Goal: Information Seeking & Learning: Learn about a topic

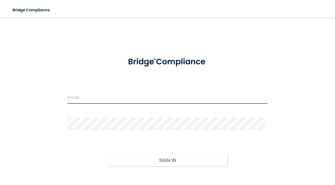
click at [97, 99] on input "email" at bounding box center [168, 97] width 201 height 13
type input "[EMAIL_ADDRESS][DOMAIN_NAME]"
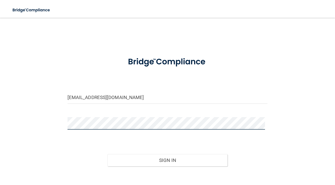
click at [108, 154] on button "Sign In" at bounding box center [168, 160] width 120 height 12
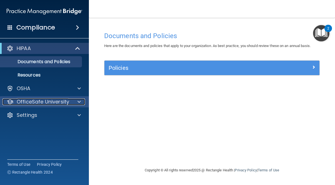
click at [78, 100] on span at bounding box center [79, 101] width 3 height 7
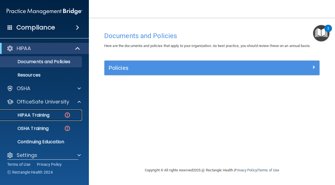
click at [44, 116] on p "HIPAA Training" at bounding box center [27, 115] width 46 height 6
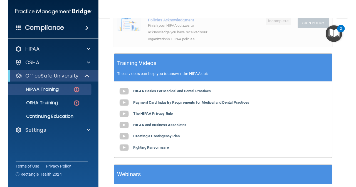
scroll to position [211, 0]
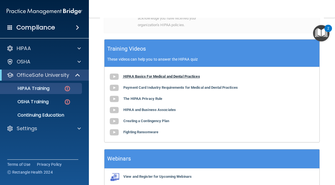
click at [139, 77] on b "HIPAA Basics For Medical and Dental Practices" at bounding box center [162, 76] width 77 height 4
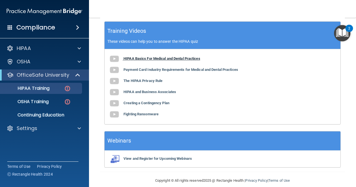
scroll to position [200, 0]
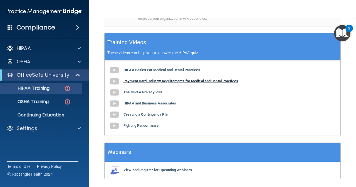
click at [155, 82] on b "Payment Card Industry Requirements for Medical and Dental Practices" at bounding box center [181, 81] width 115 height 4
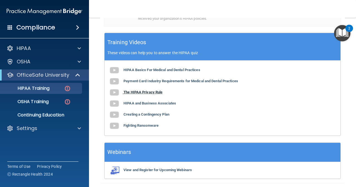
click at [149, 93] on b "The HIPAA Privacy Rule" at bounding box center [143, 92] width 39 height 4
click at [160, 104] on b "HIPAA and Business Associates" at bounding box center [150, 103] width 53 height 4
click at [149, 114] on b "Creating a Contingency Plan" at bounding box center [147, 114] width 46 height 4
click at [137, 127] on b "Fighting Ransomware" at bounding box center [141, 126] width 35 height 4
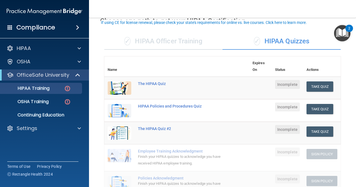
scroll to position [56, 0]
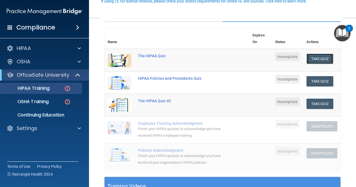
click at [313, 57] on button "Take Quiz" at bounding box center [320, 59] width 27 height 10
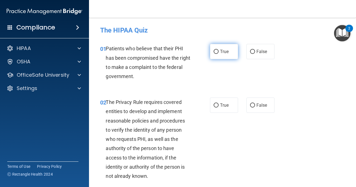
click at [212, 55] on label "True" at bounding box center [224, 51] width 28 height 15
click at [214, 54] on input "True" at bounding box center [216, 52] width 5 height 4
radio input "true"
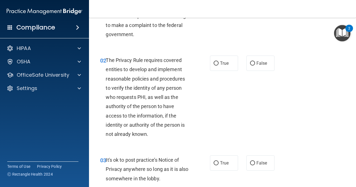
scroll to position [56, 0]
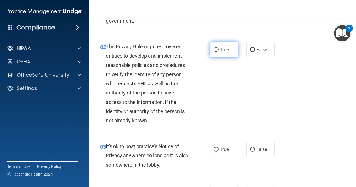
click at [215, 53] on label "True" at bounding box center [224, 49] width 28 height 15
click at [215, 52] on input "True" at bounding box center [216, 50] width 5 height 4
radio input "true"
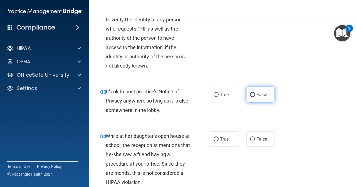
scroll to position [111, 0]
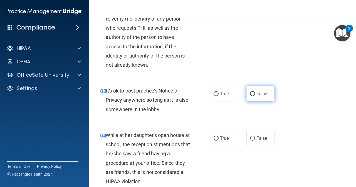
click at [262, 94] on span "False" at bounding box center [261, 93] width 11 height 5
click at [255, 94] on input "False" at bounding box center [252, 94] width 5 height 4
radio input "true"
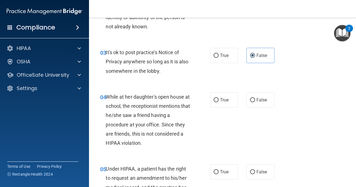
scroll to position [167, 0]
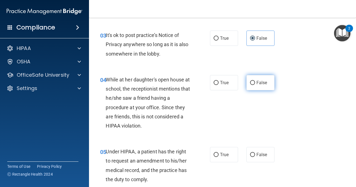
click at [250, 84] on input "False" at bounding box center [252, 83] width 5 height 4
radio input "true"
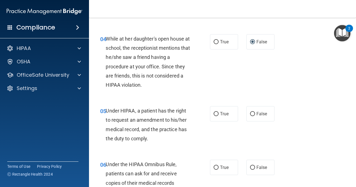
scroll to position [223, 0]
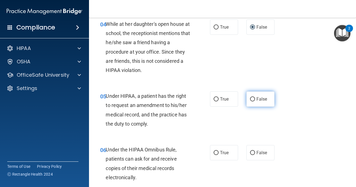
click at [261, 100] on span "False" at bounding box center [261, 99] width 11 height 5
click at [255, 100] on input "False" at bounding box center [252, 99] width 5 height 4
radio input "true"
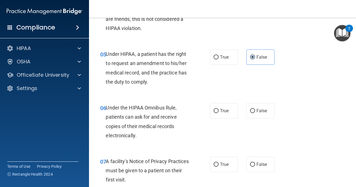
scroll to position [278, 0]
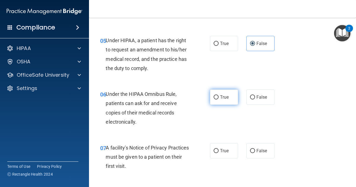
click at [221, 101] on label "True" at bounding box center [224, 97] width 28 height 15
click at [219, 100] on input "True" at bounding box center [216, 97] width 5 height 4
radio input "true"
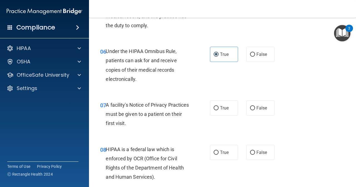
scroll to position [334, 0]
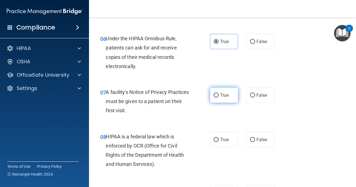
click at [218, 100] on label "True" at bounding box center [224, 95] width 28 height 15
click at [218, 98] on input "True" at bounding box center [216, 95] width 5 height 4
radio input "true"
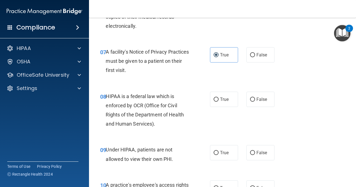
scroll to position [389, 0]
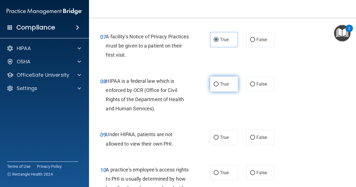
click at [220, 86] on span "True" at bounding box center [224, 84] width 9 height 5
click at [219, 86] on input "True" at bounding box center [216, 84] width 5 height 4
radio input "true"
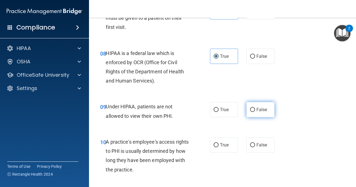
click at [262, 112] on span "False" at bounding box center [261, 109] width 11 height 5
click at [255, 112] on input "False" at bounding box center [252, 110] width 5 height 4
radio input "true"
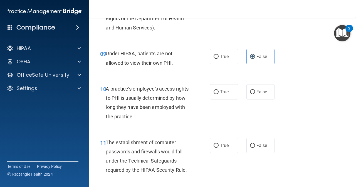
scroll to position [473, 0]
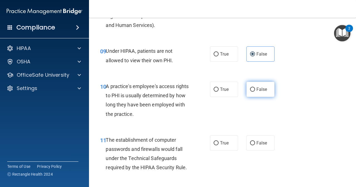
click at [256, 90] on span "False" at bounding box center [261, 89] width 11 height 5
click at [255, 90] on input "False" at bounding box center [252, 90] width 5 height 4
radio input "true"
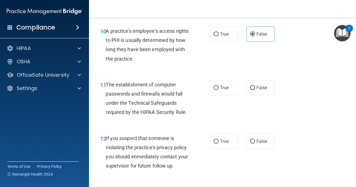
scroll to position [529, 0]
click at [217, 88] on label "True" at bounding box center [224, 87] width 28 height 15
click at [217, 88] on input "True" at bounding box center [216, 88] width 5 height 4
radio input "true"
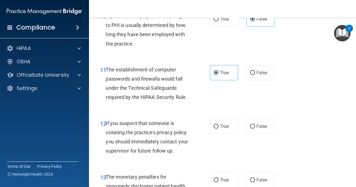
scroll to position [584, 0]
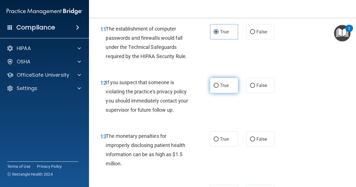
click at [218, 86] on label "True" at bounding box center [224, 85] width 28 height 15
click at [218, 86] on input "True" at bounding box center [216, 86] width 5 height 4
radio input "true"
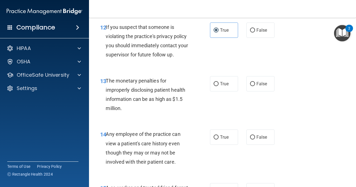
scroll to position [640, 0]
click at [217, 87] on label "True" at bounding box center [224, 83] width 28 height 15
click at [217, 86] on input "True" at bounding box center [216, 84] width 5 height 4
radio input "true"
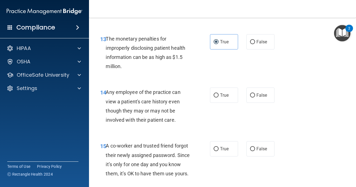
scroll to position [695, 0]
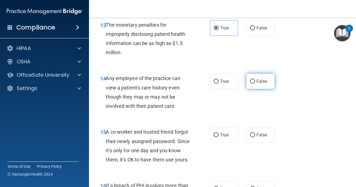
click at [256, 82] on span "False" at bounding box center [261, 81] width 11 height 5
click at [255, 82] on input "False" at bounding box center [252, 82] width 5 height 4
radio input "true"
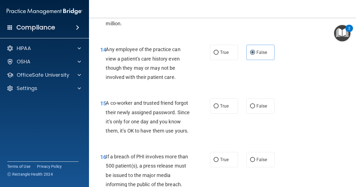
scroll to position [751, 0]
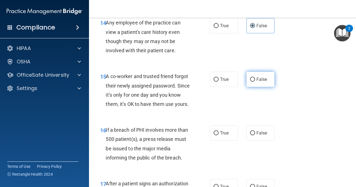
click at [255, 85] on label "False" at bounding box center [260, 79] width 28 height 15
click at [255, 82] on input "False" at bounding box center [252, 80] width 5 height 4
radio input "true"
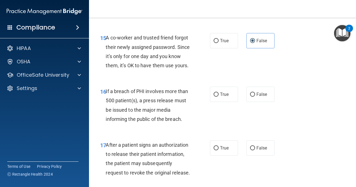
scroll to position [807, 0]
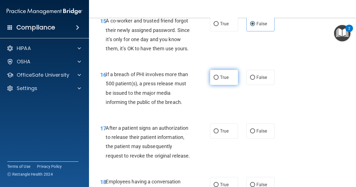
click at [223, 85] on label "True" at bounding box center [224, 77] width 28 height 15
click at [219, 80] on input "True" at bounding box center [216, 78] width 5 height 4
radio input "true"
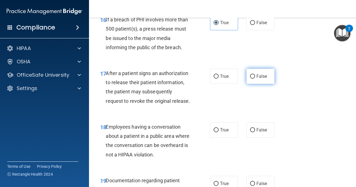
scroll to position [862, 0]
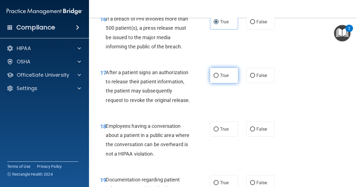
click at [224, 78] on span "True" at bounding box center [224, 75] width 9 height 5
click at [219, 78] on input "True" at bounding box center [216, 76] width 5 height 4
radio input "true"
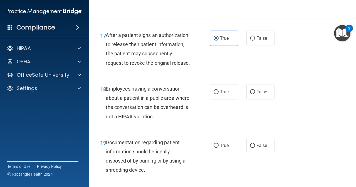
scroll to position [918, 0]
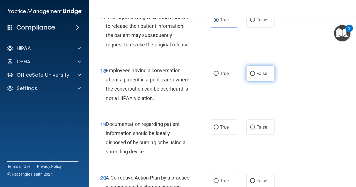
click at [261, 76] on span "False" at bounding box center [261, 73] width 11 height 5
click at [255, 76] on input "False" at bounding box center [252, 74] width 5 height 4
radio input "true"
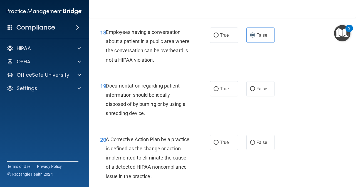
scroll to position [974, 0]
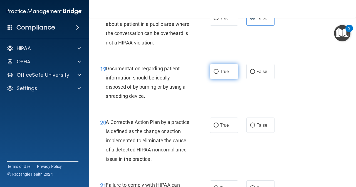
click at [225, 74] on span "True" at bounding box center [224, 71] width 9 height 5
click at [219, 74] on input "True" at bounding box center [216, 72] width 5 height 4
radio input "true"
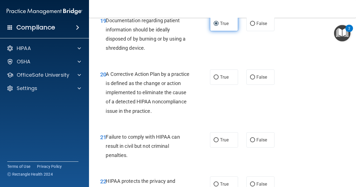
scroll to position [1029, 0]
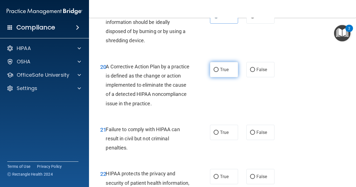
click at [218, 77] on label "True" at bounding box center [224, 69] width 28 height 15
click at [218, 72] on input "True" at bounding box center [216, 70] width 5 height 4
radio input "true"
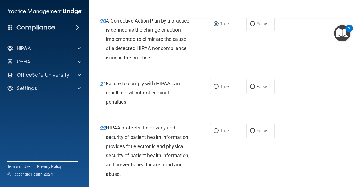
scroll to position [1085, 0]
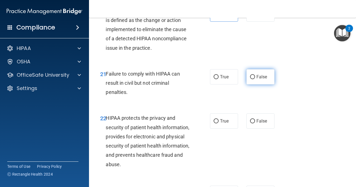
click at [257, 80] on span "False" at bounding box center [261, 76] width 11 height 5
click at [255, 79] on input "False" at bounding box center [252, 77] width 5 height 4
radio input "true"
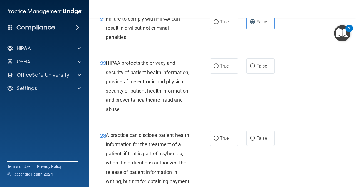
scroll to position [1141, 0]
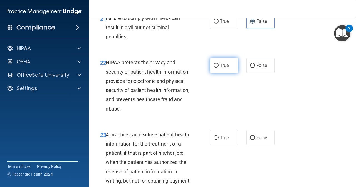
click at [220, 68] on span "True" at bounding box center [224, 65] width 9 height 5
click at [219, 68] on input "True" at bounding box center [216, 66] width 5 height 4
radio input "true"
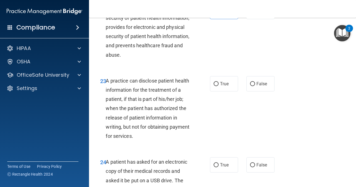
scroll to position [1196, 0]
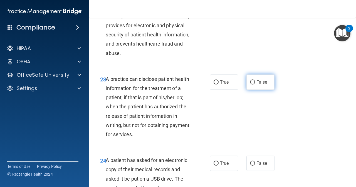
click at [265, 90] on label "False" at bounding box center [260, 82] width 28 height 15
click at [255, 85] on input "False" at bounding box center [252, 82] width 5 height 4
radio input "true"
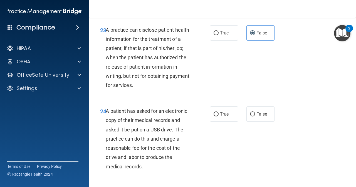
scroll to position [1280, 0]
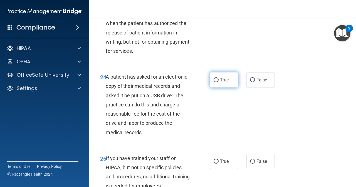
click at [230, 88] on label "True" at bounding box center [224, 79] width 28 height 15
click at [219, 82] on input "True" at bounding box center [216, 80] width 5 height 4
radio input "true"
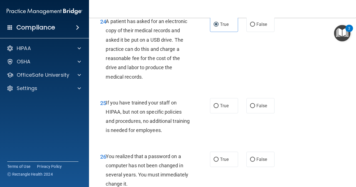
scroll to position [1363, 0]
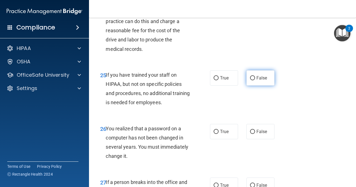
click at [253, 86] on label "False" at bounding box center [260, 77] width 28 height 15
click at [253, 80] on input "False" at bounding box center [252, 78] width 5 height 4
radio input "true"
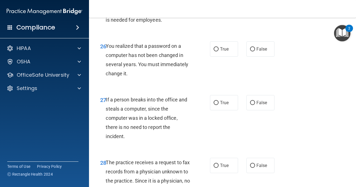
scroll to position [1447, 0]
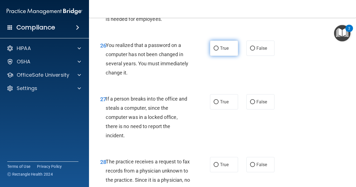
click at [222, 51] on span "True" at bounding box center [224, 48] width 9 height 5
click at [219, 51] on input "True" at bounding box center [216, 48] width 5 height 4
radio input "true"
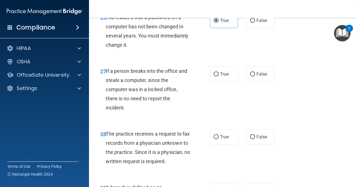
scroll to position [1502, 0]
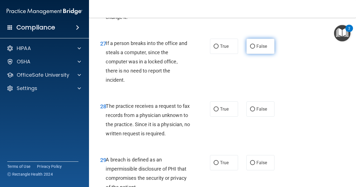
click at [252, 54] on label "False" at bounding box center [260, 46] width 28 height 15
click at [252, 49] on input "False" at bounding box center [252, 47] width 5 height 4
radio input "true"
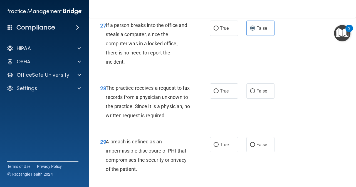
scroll to position [1558, 0]
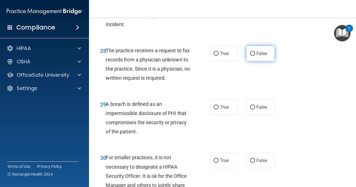
click at [256, 56] on span "False" at bounding box center [261, 53] width 11 height 5
click at [255, 56] on input "False" at bounding box center [252, 54] width 5 height 4
radio input "true"
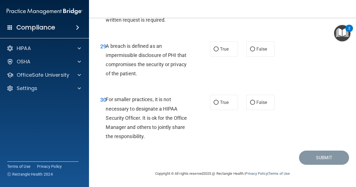
scroll to position [1641, 0]
click at [219, 57] on label "True" at bounding box center [224, 48] width 28 height 15
click at [219, 51] on input "True" at bounding box center [216, 49] width 5 height 4
radio input "true"
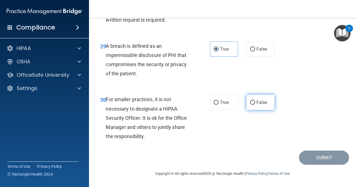
click at [262, 107] on label "False" at bounding box center [260, 102] width 28 height 15
click at [255, 105] on input "False" at bounding box center [252, 103] width 5 height 4
radio input "true"
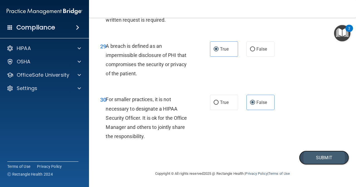
click at [322, 156] on button "Submit" at bounding box center [324, 158] width 50 height 14
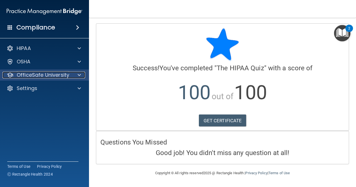
click at [80, 77] on span at bounding box center [79, 75] width 3 height 7
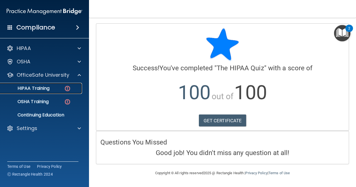
click at [54, 91] on link "HIPAA Training" at bounding box center [38, 88] width 88 height 11
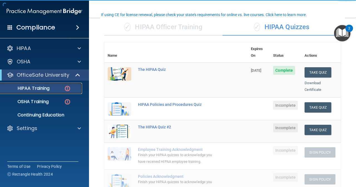
scroll to position [83, 0]
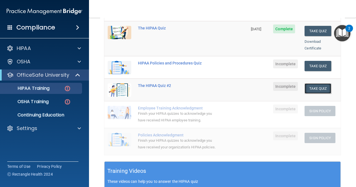
click at [315, 83] on button "Take Quiz" at bounding box center [318, 88] width 27 height 10
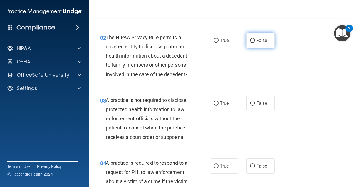
click at [253, 43] on label "False" at bounding box center [260, 40] width 28 height 15
click at [253, 43] on input "False" at bounding box center [252, 41] width 5 height 4
radio input "true"
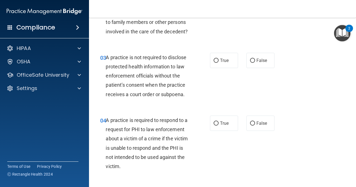
scroll to position [139, 0]
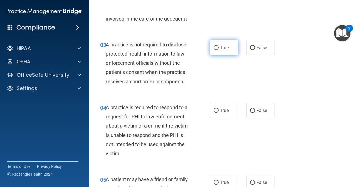
click at [220, 46] on span "True" at bounding box center [224, 47] width 9 height 5
click at [219, 46] on input "True" at bounding box center [216, 48] width 5 height 4
radio input "true"
click at [258, 53] on label "False" at bounding box center [260, 47] width 28 height 15
click at [255, 50] on input "False" at bounding box center [252, 48] width 5 height 4
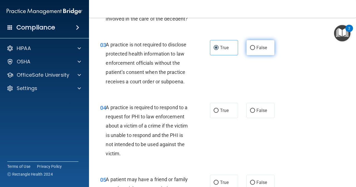
radio input "true"
radio input "false"
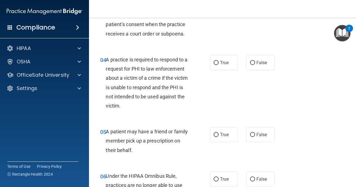
scroll to position [195, 0]
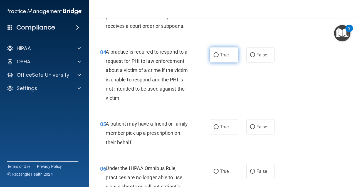
click at [220, 53] on span "True" at bounding box center [224, 54] width 9 height 5
click at [219, 53] on input "True" at bounding box center [216, 55] width 5 height 4
radio input "true"
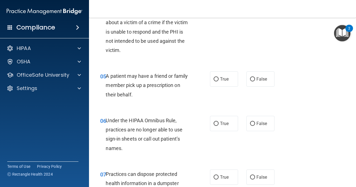
scroll to position [250, 0]
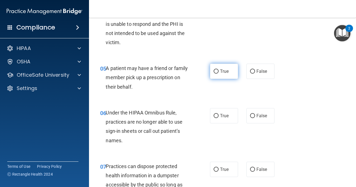
click at [223, 67] on label "True" at bounding box center [224, 71] width 28 height 15
click at [219, 70] on input "True" at bounding box center [216, 72] width 5 height 4
radio input "true"
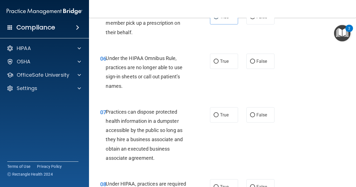
scroll to position [306, 0]
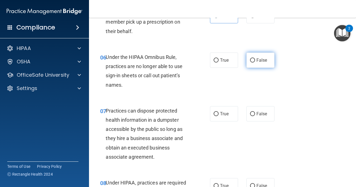
click at [267, 55] on label "False" at bounding box center [260, 60] width 28 height 15
click at [255, 58] on input "False" at bounding box center [252, 60] width 5 height 4
radio input "true"
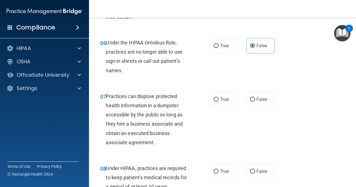
scroll to position [334, 0]
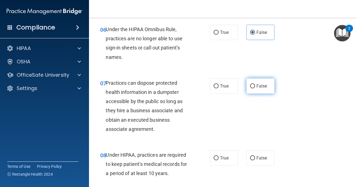
click at [258, 85] on span "False" at bounding box center [261, 85] width 11 height 5
click at [255, 85] on input "False" at bounding box center [252, 86] width 5 height 4
radio input "true"
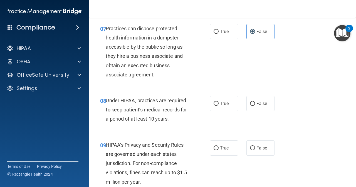
scroll to position [389, 0]
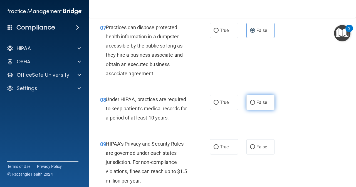
click at [262, 102] on span "False" at bounding box center [261, 102] width 11 height 5
click at [255, 102] on input "False" at bounding box center [252, 103] width 5 height 4
radio input "true"
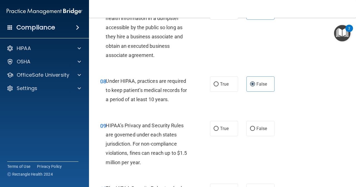
scroll to position [445, 0]
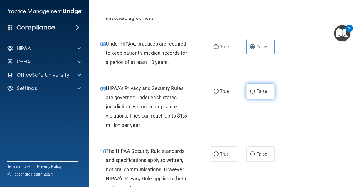
click at [256, 92] on span "False" at bounding box center [261, 91] width 11 height 5
click at [254, 92] on input "False" at bounding box center [252, 92] width 5 height 4
radio input "true"
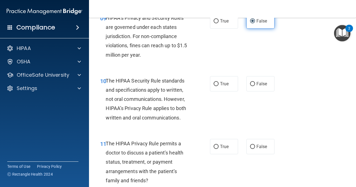
scroll to position [529, 0]
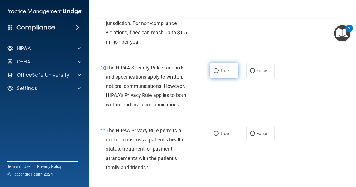
click at [222, 73] on label "True" at bounding box center [224, 70] width 28 height 15
click at [219, 73] on input "True" at bounding box center [216, 71] width 5 height 4
radio input "true"
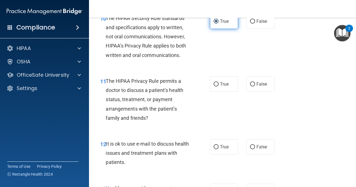
scroll to position [584, 0]
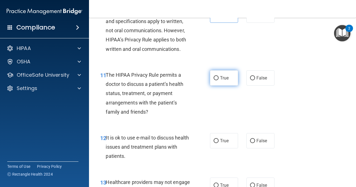
click at [227, 80] on span "True" at bounding box center [224, 77] width 9 height 5
click at [219, 80] on input "True" at bounding box center [216, 78] width 5 height 4
radio input "true"
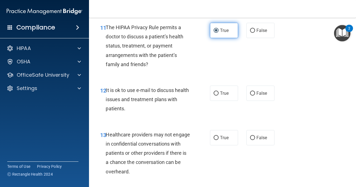
scroll to position [640, 0]
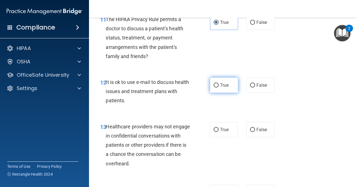
click at [223, 84] on span "True" at bounding box center [224, 85] width 9 height 5
click at [219, 84] on input "True" at bounding box center [216, 85] width 5 height 4
radio input "true"
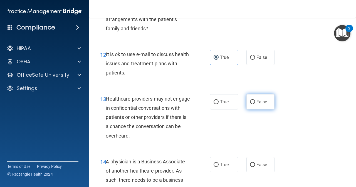
click at [253, 98] on label "False" at bounding box center [260, 101] width 28 height 15
click at [253, 100] on input "False" at bounding box center [252, 102] width 5 height 4
radio input "true"
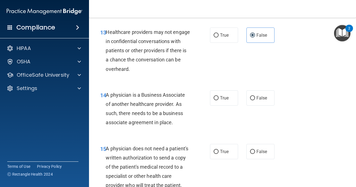
scroll to position [751, 0]
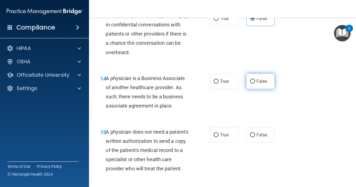
click at [261, 83] on span "False" at bounding box center [261, 81] width 11 height 5
click at [255, 83] on input "False" at bounding box center [252, 82] width 5 height 4
radio input "true"
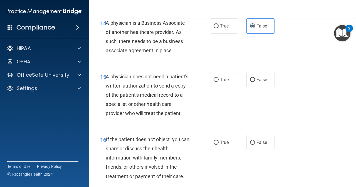
scroll to position [807, 0]
click at [223, 80] on span "True" at bounding box center [224, 79] width 9 height 5
click at [219, 80] on input "True" at bounding box center [216, 80] width 5 height 4
radio input "true"
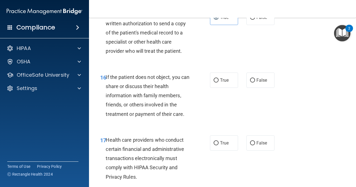
scroll to position [890, 0]
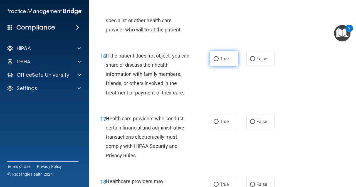
click at [214, 66] on label "True" at bounding box center [224, 58] width 28 height 15
click at [214, 61] on input "True" at bounding box center [216, 59] width 5 height 4
radio input "true"
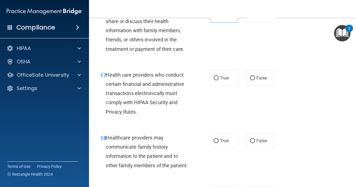
scroll to position [946, 0]
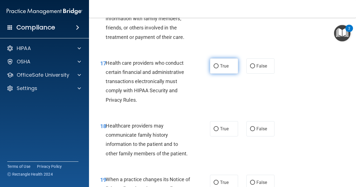
click at [223, 69] on span "True" at bounding box center [224, 65] width 9 height 5
click at [219, 68] on input "True" at bounding box center [216, 66] width 5 height 4
radio input "true"
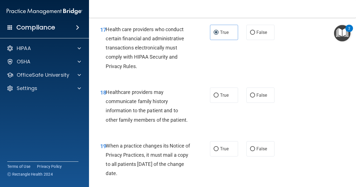
scroll to position [1001, 0]
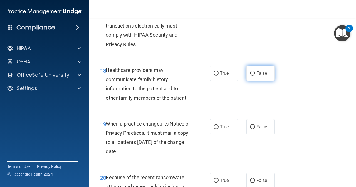
click at [261, 76] on span "False" at bounding box center [261, 73] width 11 height 5
click at [255, 76] on input "False" at bounding box center [252, 73] width 5 height 4
radio input "true"
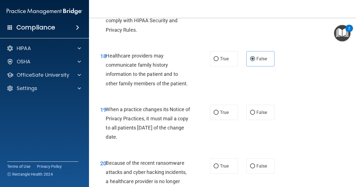
scroll to position [1057, 0]
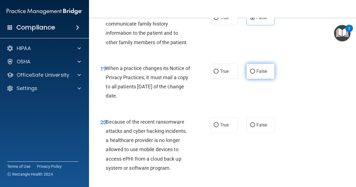
click at [262, 79] on label "False" at bounding box center [260, 71] width 28 height 15
click at [255, 74] on input "False" at bounding box center [252, 72] width 5 height 4
radio input "true"
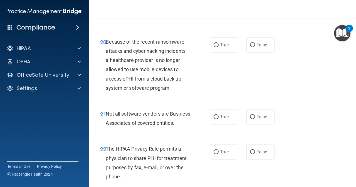
scroll to position [1141, 0]
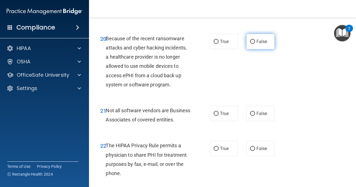
click at [257, 49] on label "False" at bounding box center [260, 41] width 28 height 15
click at [255, 44] on input "False" at bounding box center [252, 42] width 5 height 4
radio input "true"
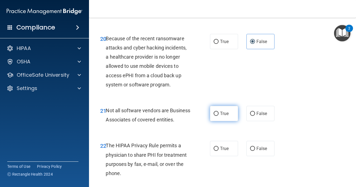
click at [223, 116] on span "True" at bounding box center [224, 113] width 9 height 5
click at [219, 116] on input "True" at bounding box center [216, 114] width 5 height 4
radio input "true"
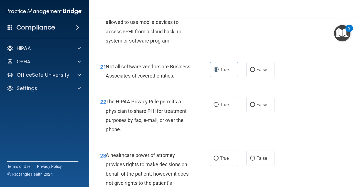
scroll to position [1196, 0]
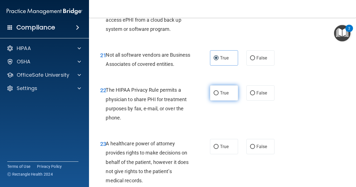
click at [220, 101] on label "True" at bounding box center [224, 92] width 28 height 15
click at [219, 95] on input "True" at bounding box center [216, 93] width 5 height 4
radio input "true"
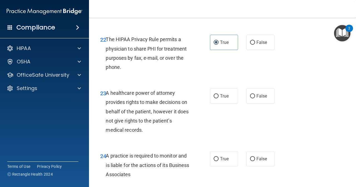
scroll to position [1252, 0]
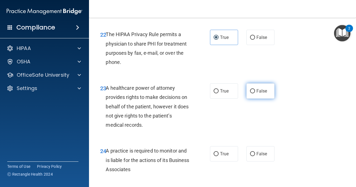
click at [259, 94] on span "False" at bounding box center [261, 90] width 11 height 5
click at [255, 93] on input "False" at bounding box center [252, 91] width 5 height 4
radio input "true"
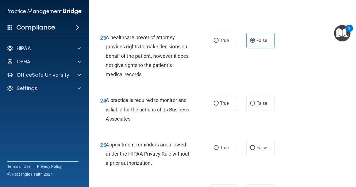
scroll to position [1307, 0]
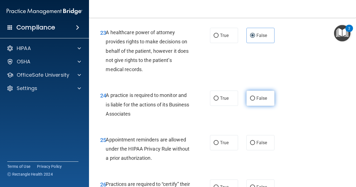
click at [258, 106] on label "False" at bounding box center [260, 98] width 28 height 15
click at [255, 101] on input "False" at bounding box center [252, 99] width 5 height 4
radio input "true"
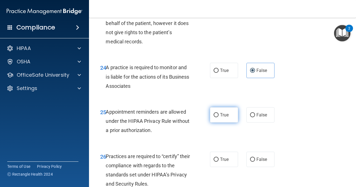
click at [211, 123] on label "True" at bounding box center [224, 114] width 28 height 15
click at [214, 117] on input "True" at bounding box center [216, 115] width 5 height 4
radio input "true"
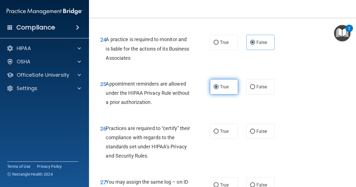
scroll to position [1391, 0]
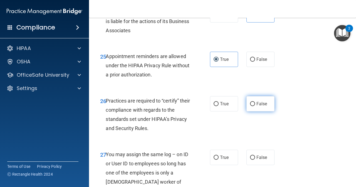
click at [254, 112] on label "False" at bounding box center [260, 103] width 28 height 15
click at [254, 106] on input "False" at bounding box center [252, 104] width 5 height 4
radio input "true"
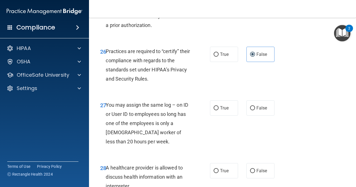
scroll to position [1447, 0]
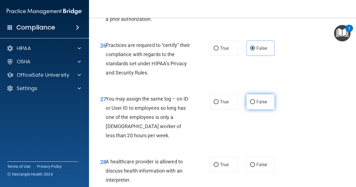
click at [259, 105] on span "False" at bounding box center [261, 101] width 11 height 5
click at [255, 104] on input "False" at bounding box center [252, 102] width 5 height 4
radio input "true"
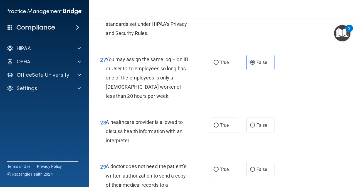
scroll to position [1502, 0]
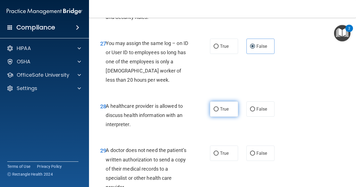
click at [215, 112] on input "True" at bounding box center [216, 109] width 5 height 4
radio input "true"
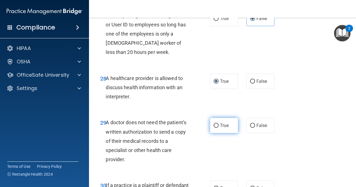
click at [218, 133] on label "True" at bounding box center [224, 125] width 28 height 15
click at [218, 128] on input "True" at bounding box center [216, 126] width 5 height 4
radio input "true"
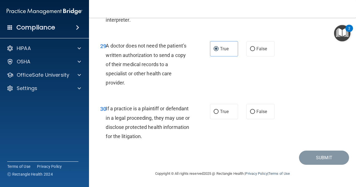
scroll to position [1625, 0]
click at [217, 115] on label "True" at bounding box center [224, 111] width 28 height 15
click at [217, 114] on input "True" at bounding box center [216, 112] width 5 height 4
radio input "true"
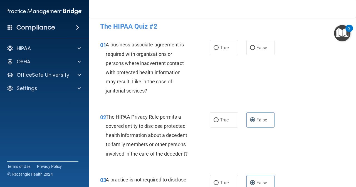
scroll to position [0, 0]
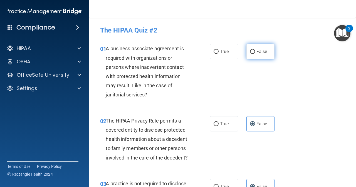
click at [256, 54] on span "False" at bounding box center [261, 51] width 11 height 5
click at [255, 54] on input "False" at bounding box center [252, 52] width 5 height 4
radio input "true"
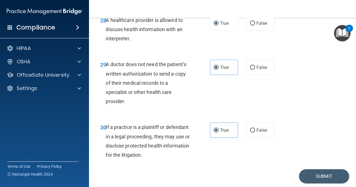
scroll to position [1625, 0]
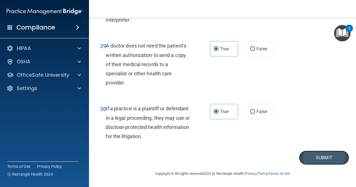
click at [323, 157] on button "Submit" at bounding box center [324, 158] width 50 height 14
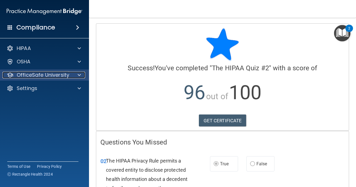
click at [80, 77] on span at bounding box center [79, 75] width 3 height 7
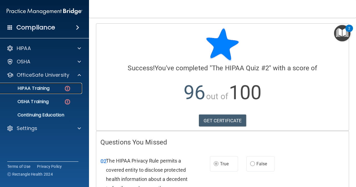
click at [45, 89] on p "HIPAA Training" at bounding box center [27, 89] width 46 height 6
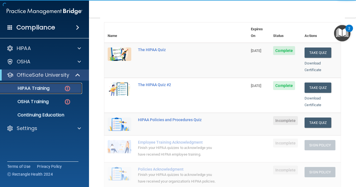
scroll to position [83, 0]
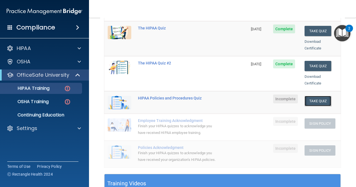
click at [312, 96] on button "Take Quiz" at bounding box center [318, 101] width 27 height 10
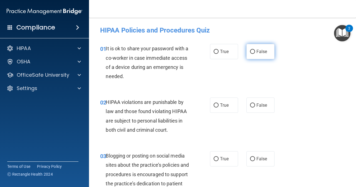
click at [253, 51] on label "False" at bounding box center [260, 51] width 28 height 15
click at [253, 51] on input "False" at bounding box center [252, 52] width 5 height 4
radio input "true"
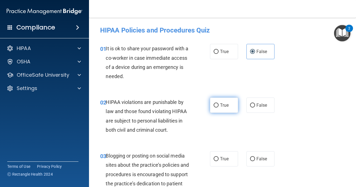
click at [224, 105] on span "True" at bounding box center [224, 105] width 9 height 5
click at [219, 105] on input "True" at bounding box center [216, 105] width 5 height 4
radio input "true"
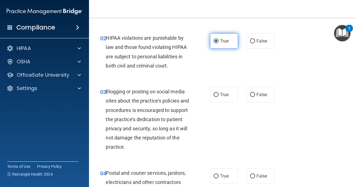
scroll to position [83, 0]
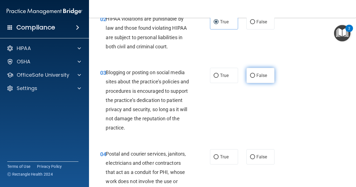
click at [256, 73] on span "False" at bounding box center [261, 75] width 11 height 5
click at [255, 74] on input "False" at bounding box center [252, 76] width 5 height 4
radio input "true"
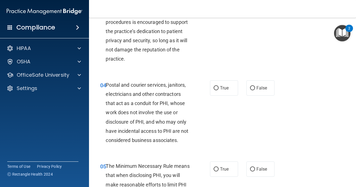
scroll to position [167, 0]
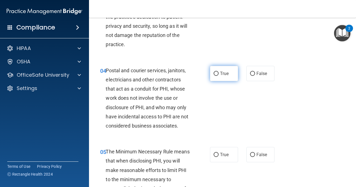
click at [212, 76] on label "True" at bounding box center [224, 73] width 28 height 15
click at [214, 76] on input "True" at bounding box center [216, 74] width 5 height 4
radio input "true"
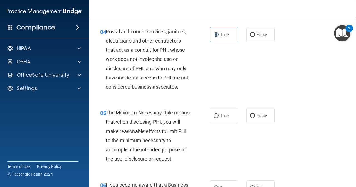
scroll to position [250, 0]
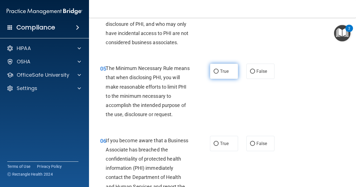
click at [220, 77] on label "True" at bounding box center [224, 71] width 28 height 15
click at [219, 74] on input "True" at bounding box center [216, 72] width 5 height 4
radio input "true"
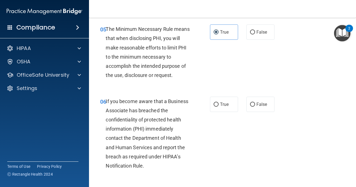
scroll to position [306, 0]
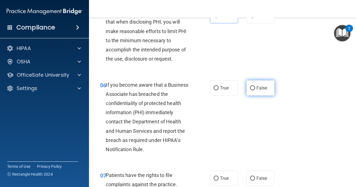
click at [262, 90] on span "False" at bounding box center [261, 87] width 11 height 5
click at [255, 90] on input "False" at bounding box center [252, 88] width 5 height 4
radio input "true"
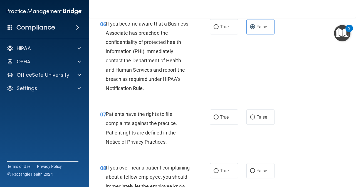
scroll to position [389, 0]
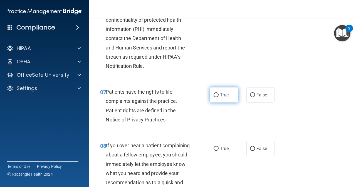
click at [218, 95] on label "True" at bounding box center [224, 94] width 28 height 15
click at [218, 95] on input "True" at bounding box center [216, 95] width 5 height 4
radio input "true"
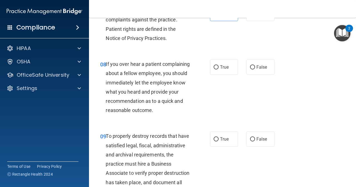
scroll to position [473, 0]
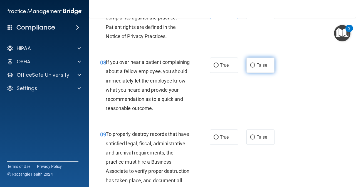
click at [267, 69] on label "False" at bounding box center [260, 65] width 28 height 15
click at [255, 68] on input "False" at bounding box center [252, 65] width 5 height 4
radio input "true"
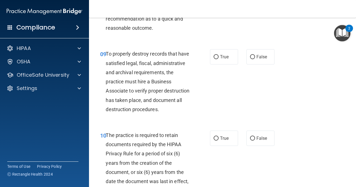
scroll to position [556, 0]
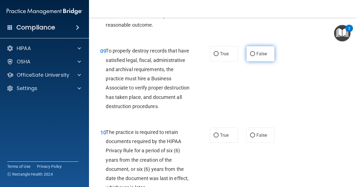
click at [256, 56] on span "False" at bounding box center [261, 53] width 11 height 5
click at [254, 56] on input "False" at bounding box center [252, 54] width 5 height 4
radio input "true"
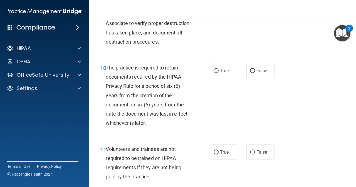
scroll to position [640, 0]
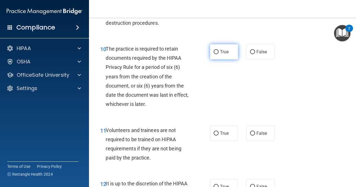
click at [214, 54] on input "True" at bounding box center [216, 52] width 5 height 4
radio input "true"
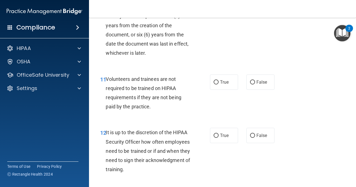
scroll to position [695, 0]
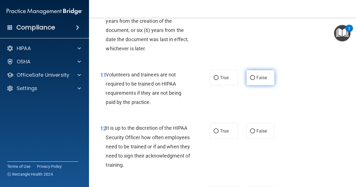
click at [258, 85] on label "False" at bounding box center [260, 77] width 28 height 15
click at [255, 80] on input "False" at bounding box center [252, 78] width 5 height 4
radio input "true"
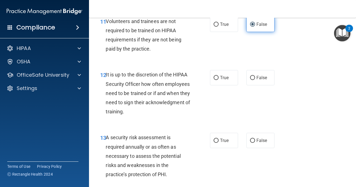
scroll to position [751, 0]
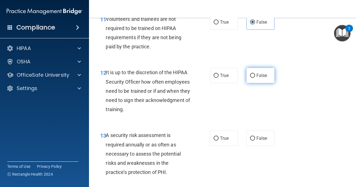
click at [267, 83] on label "False" at bounding box center [260, 75] width 28 height 15
click at [255, 78] on input "False" at bounding box center [252, 76] width 5 height 4
radio input "true"
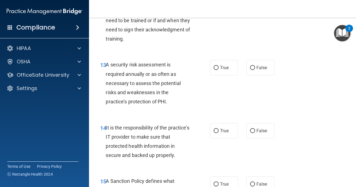
scroll to position [835, 0]
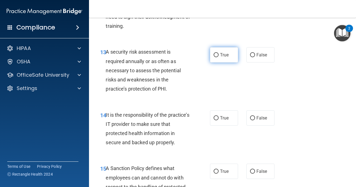
click at [226, 58] on span "True" at bounding box center [224, 54] width 9 height 5
click at [219, 57] on input "True" at bounding box center [216, 55] width 5 height 4
radio input "true"
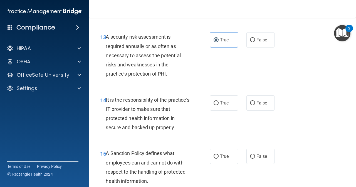
scroll to position [890, 0]
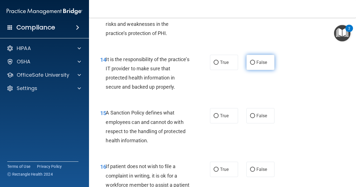
click at [256, 65] on span "False" at bounding box center [261, 62] width 11 height 5
click at [255, 65] on input "False" at bounding box center [252, 63] width 5 height 4
radio input "true"
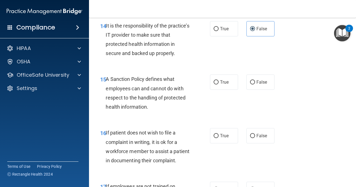
scroll to position [946, 0]
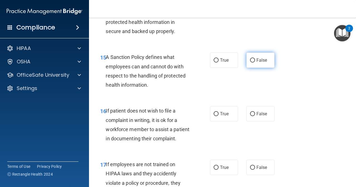
click at [250, 63] on input "False" at bounding box center [252, 60] width 5 height 4
radio input "true"
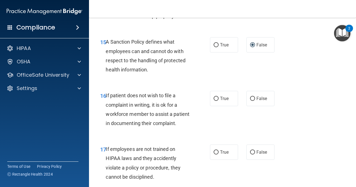
scroll to position [974, 0]
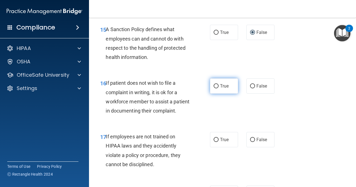
click at [217, 94] on label "True" at bounding box center [224, 85] width 28 height 15
click at [217, 88] on input "True" at bounding box center [216, 86] width 5 height 4
radio input "true"
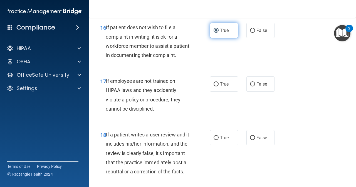
scroll to position [1057, 0]
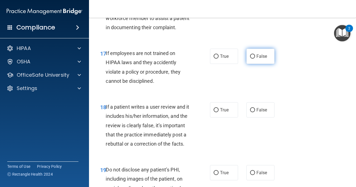
click at [260, 59] on span "False" at bounding box center [261, 56] width 11 height 5
click at [255, 59] on input "False" at bounding box center [252, 57] width 5 height 4
radio input "true"
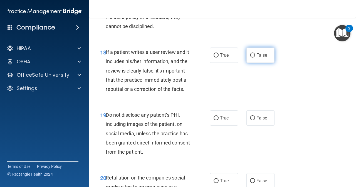
scroll to position [1113, 0]
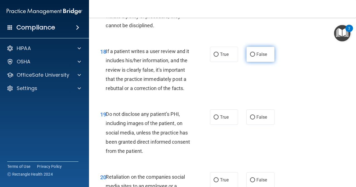
click at [259, 57] on span "False" at bounding box center [261, 54] width 11 height 5
click at [255, 57] on input "False" at bounding box center [252, 55] width 5 height 4
radio input "true"
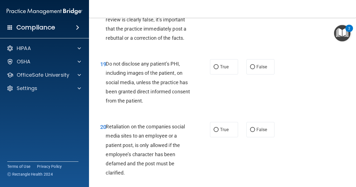
scroll to position [1168, 0]
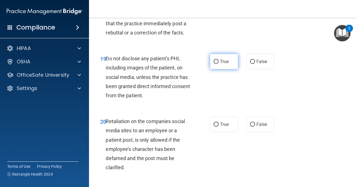
click at [220, 64] on span "True" at bounding box center [224, 61] width 9 height 5
click at [218, 64] on input "True" at bounding box center [216, 62] width 5 height 4
radio input "true"
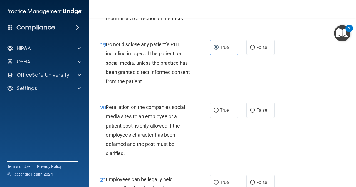
scroll to position [1224, 0]
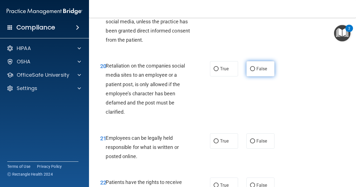
click at [256, 71] on span "False" at bounding box center [261, 68] width 11 height 5
click at [255, 71] on input "False" at bounding box center [252, 69] width 5 height 4
radio input "true"
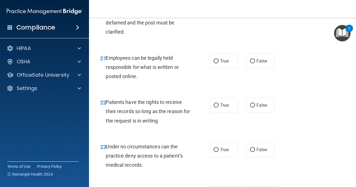
scroll to position [1307, 0]
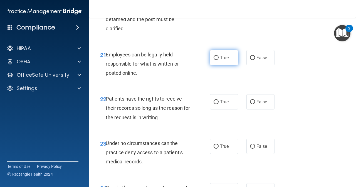
click at [224, 60] on span "True" at bounding box center [224, 57] width 9 height 5
click at [219, 60] on input "True" at bounding box center [216, 58] width 5 height 4
radio input "true"
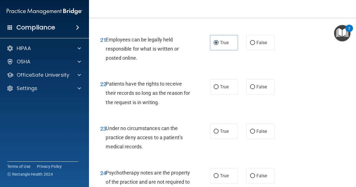
scroll to position [1335, 0]
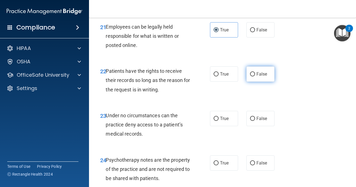
click at [264, 77] on span "False" at bounding box center [261, 73] width 11 height 5
click at [255, 77] on input "False" at bounding box center [252, 74] width 5 height 4
radio input "true"
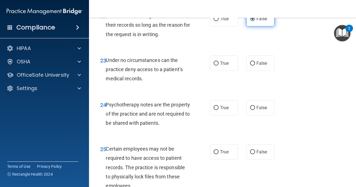
scroll to position [1391, 0]
click at [258, 66] on span "False" at bounding box center [261, 62] width 11 height 5
click at [255, 65] on input "False" at bounding box center [252, 63] width 5 height 4
radio input "true"
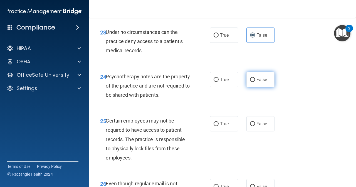
click at [253, 87] on label "False" at bounding box center [260, 79] width 28 height 15
click at [253, 82] on input "False" at bounding box center [252, 80] width 5 height 4
radio input "true"
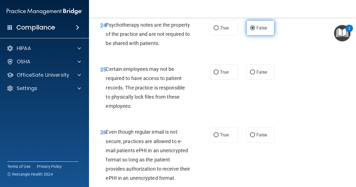
scroll to position [1474, 0]
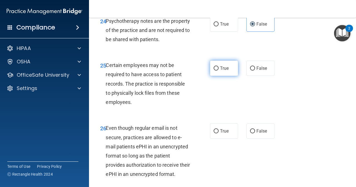
click at [225, 76] on label "True" at bounding box center [224, 68] width 28 height 15
click at [219, 71] on input "True" at bounding box center [216, 68] width 5 height 4
radio input "true"
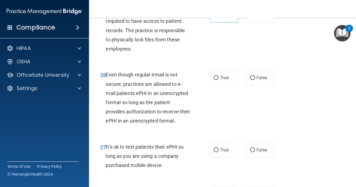
scroll to position [1530, 0]
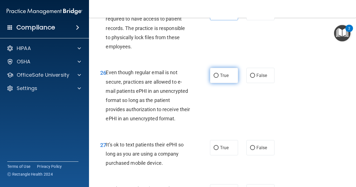
click at [227, 78] on span "True" at bounding box center [224, 75] width 9 height 5
click at [219, 78] on input "True" at bounding box center [216, 76] width 5 height 4
radio input "true"
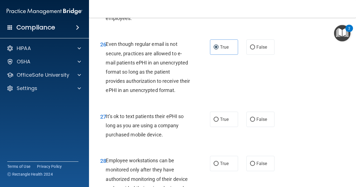
scroll to position [1586, 0]
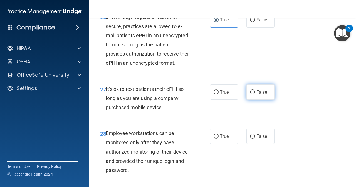
click at [264, 100] on label "False" at bounding box center [260, 92] width 28 height 15
click at [255, 95] on input "False" at bounding box center [252, 92] width 5 height 4
radio input "true"
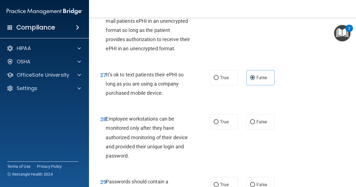
scroll to position [1641, 0]
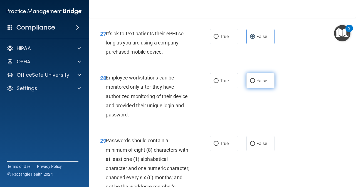
click at [260, 83] on span "False" at bounding box center [261, 80] width 11 height 5
click at [255, 83] on input "False" at bounding box center [252, 81] width 5 height 4
radio input "true"
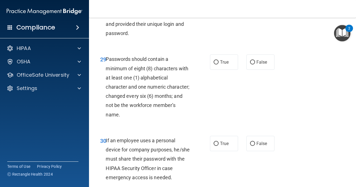
scroll to position [1725, 0]
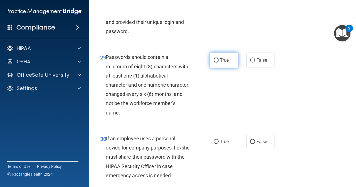
click at [224, 63] on span "True" at bounding box center [224, 60] width 9 height 5
click at [219, 63] on input "True" at bounding box center [216, 60] width 5 height 4
radio input "true"
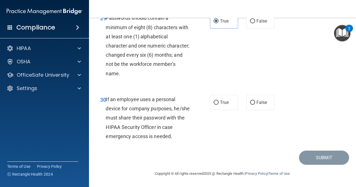
scroll to position [1801, 0]
click at [250, 105] on label "False" at bounding box center [260, 102] width 28 height 15
click at [250, 105] on input "False" at bounding box center [252, 103] width 5 height 4
radio input "true"
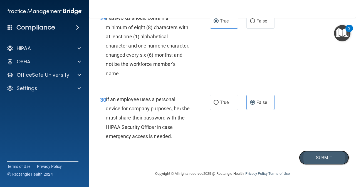
click at [322, 157] on button "Submit" at bounding box center [324, 158] width 50 height 14
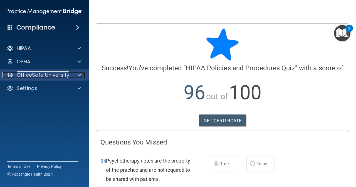
click at [76, 77] on div at bounding box center [78, 75] width 14 height 7
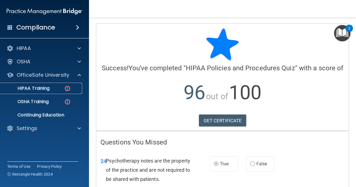
click at [51, 91] on div "HIPAA Training" at bounding box center [42, 89] width 76 height 6
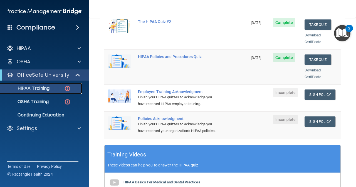
scroll to position [111, 0]
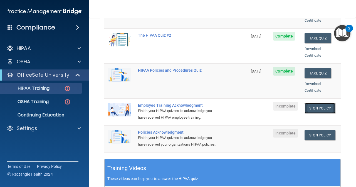
click at [313, 103] on link "Sign Policy" at bounding box center [320, 108] width 31 height 10
click at [307, 130] on link "Sign Policy" at bounding box center [320, 135] width 31 height 10
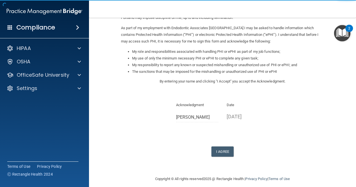
scroll to position [68, 0]
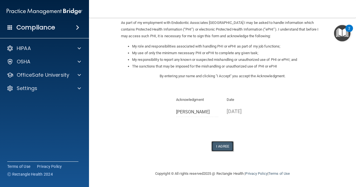
click at [221, 147] on button "I Agree" at bounding box center [222, 146] width 22 height 10
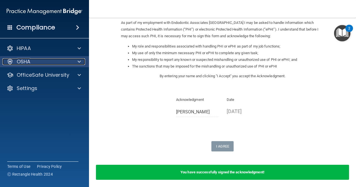
click at [78, 62] on span at bounding box center [79, 61] width 3 height 7
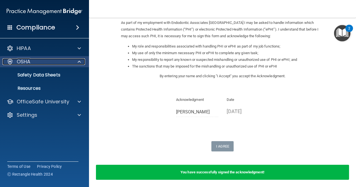
click at [80, 62] on span at bounding box center [79, 61] width 3 height 7
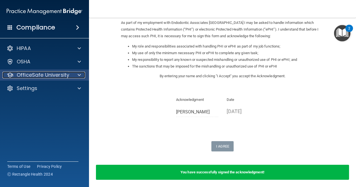
click at [78, 77] on span at bounding box center [79, 75] width 3 height 7
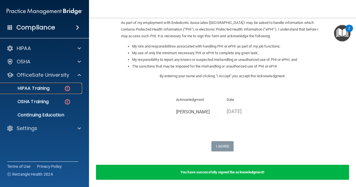
click at [56, 88] on div "HIPAA Training" at bounding box center [42, 89] width 76 height 6
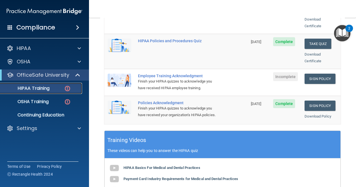
scroll to position [145, 0]
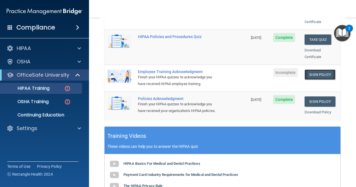
click at [316, 70] on link "Sign Policy" at bounding box center [320, 75] width 31 height 10
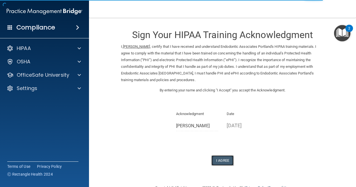
click at [221, 161] on button "I Agree" at bounding box center [222, 161] width 22 height 10
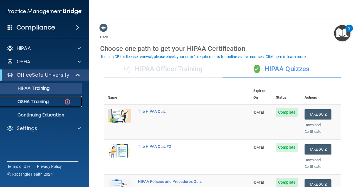
click at [35, 100] on p "OSHA Training" at bounding box center [26, 102] width 45 height 6
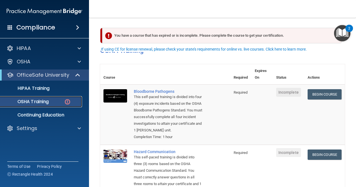
scroll to position [28, 0]
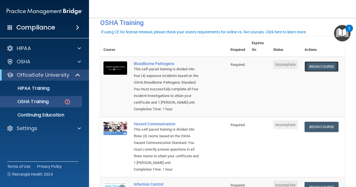
click at [324, 66] on link "Begin Course" at bounding box center [322, 66] width 34 height 10
click at [310, 66] on link "Begin Course" at bounding box center [322, 66] width 34 height 10
click at [313, 132] on link "Begin Course" at bounding box center [322, 127] width 34 height 10
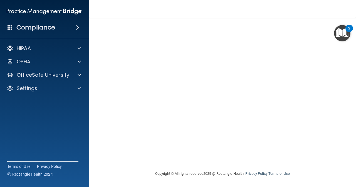
scroll to position [23, 0]
click at [346, 141] on main "Bloodborne Pathogens Training This course doesn’t expire until . Are you sure y…" at bounding box center [222, 102] width 267 height 169
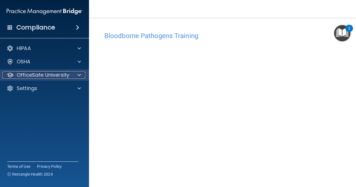
click at [79, 75] on span at bounding box center [79, 75] width 3 height 7
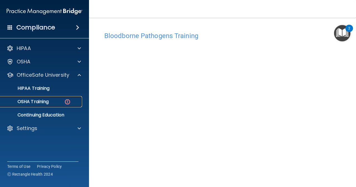
click at [50, 102] on div "OSHA Training" at bounding box center [42, 102] width 76 height 6
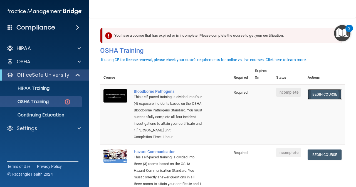
click at [310, 95] on link "Begin Course" at bounding box center [325, 94] width 34 height 10
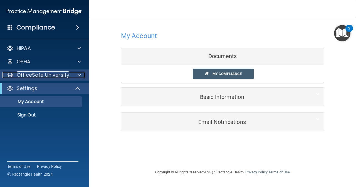
click at [74, 78] on div at bounding box center [78, 75] width 14 height 7
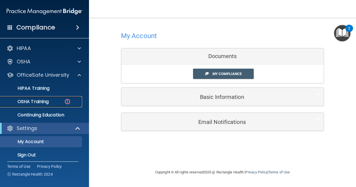
click at [49, 101] on p "OSHA Training" at bounding box center [26, 102] width 45 height 6
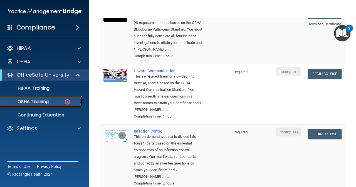
scroll to position [83, 0]
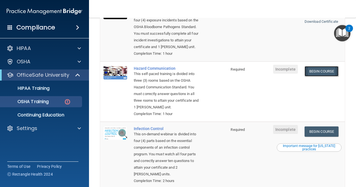
click at [314, 71] on link "Begin Course" at bounding box center [322, 71] width 34 height 10
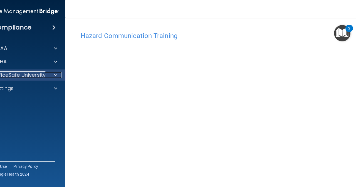
click at [31, 76] on p "OfficeSafe University" at bounding box center [19, 75] width 53 height 7
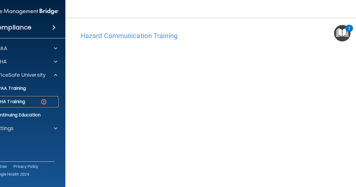
click at [25, 100] on div "OSHA Training" at bounding box center [18, 102] width 76 height 6
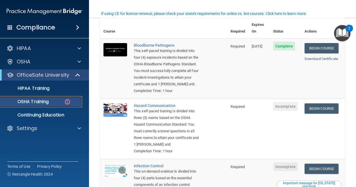
scroll to position [56, 0]
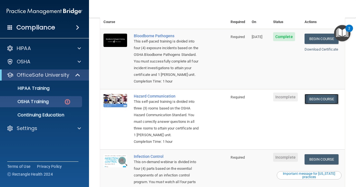
click at [314, 99] on link "Begin Course" at bounding box center [322, 99] width 34 height 10
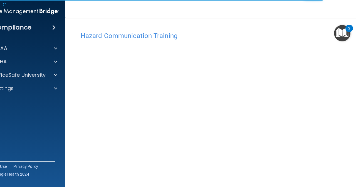
scroll to position [22, 0]
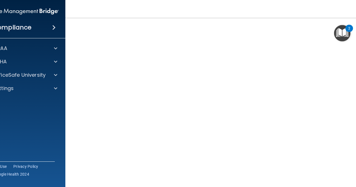
click at [180, 8] on nav "Toggle navigation Megan Moody meganmoody432@yahoo.com Manage My Enterprise Endo…" at bounding box center [222, 9] width 314 height 18
click at [191, 31] on div "Hazard Communication Training" at bounding box center [223, 36] width 292 height 14
click at [344, 33] on img "Open Resource Center, 2 new notifications" at bounding box center [342, 33] width 16 height 16
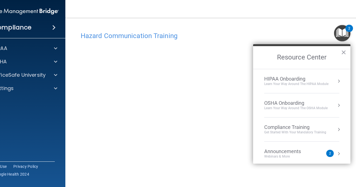
click at [314, 153] on div "Announcements Webinars & More" at bounding box center [293, 154] width 59 height 11
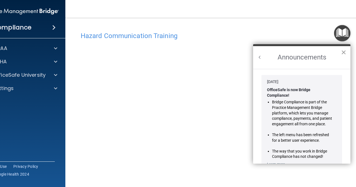
click at [343, 51] on button "×" at bounding box center [343, 52] width 5 height 9
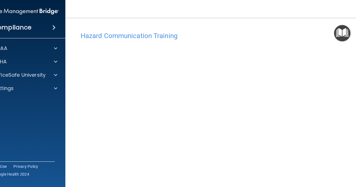
click at [213, 35] on h4 "Hazard Communication Training" at bounding box center [223, 35] width 284 height 7
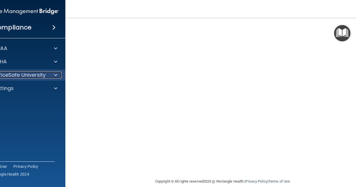
click at [43, 74] on div "OfficeSafe University" at bounding box center [13, 75] width 69 height 7
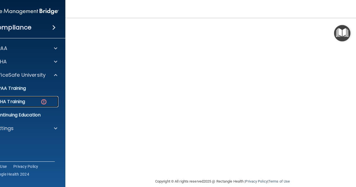
click at [24, 99] on div "OSHA Training" at bounding box center [18, 102] width 76 height 6
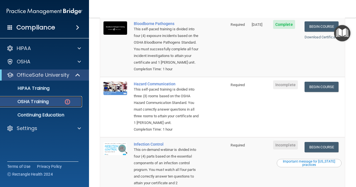
scroll to position [42, 0]
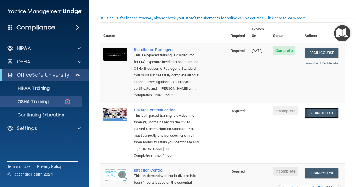
click at [317, 114] on link "Begin Course" at bounding box center [322, 113] width 34 height 10
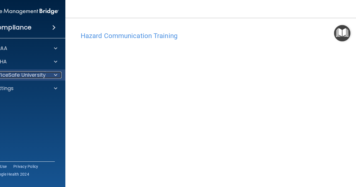
click at [50, 77] on div at bounding box center [55, 75] width 14 height 7
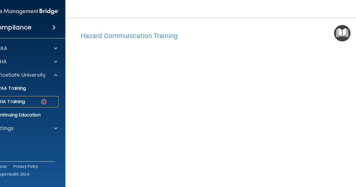
click at [27, 103] on div "OSHA Training" at bounding box center [18, 102] width 76 height 6
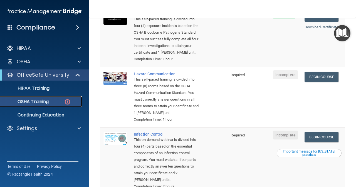
scroll to position [111, 0]
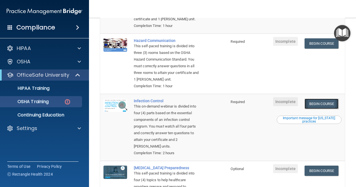
click at [320, 109] on link "Begin Course" at bounding box center [322, 104] width 34 height 10
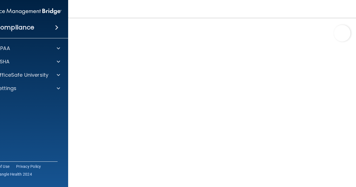
scroll to position [23, 0]
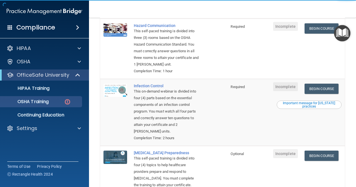
scroll to position [139, 0]
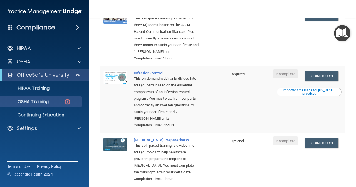
click at [309, 95] on div "Important message for [US_STATE] practices" at bounding box center [309, 92] width 63 height 7
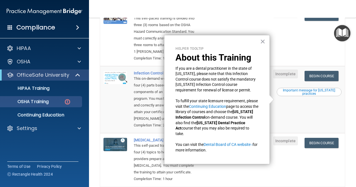
click at [309, 95] on div "Important message for [US_STATE] practices" at bounding box center [309, 92] width 63 height 7
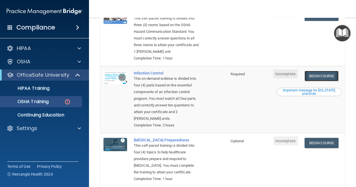
click at [310, 81] on link "Begin Course" at bounding box center [322, 76] width 34 height 10
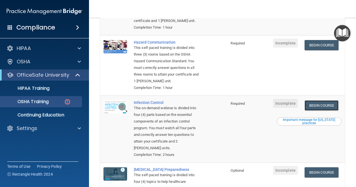
scroll to position [28, 0]
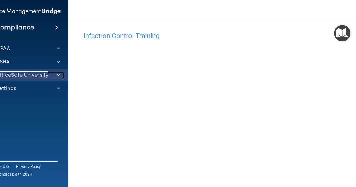
click at [31, 74] on p "OfficeSafe University" at bounding box center [22, 75] width 53 height 7
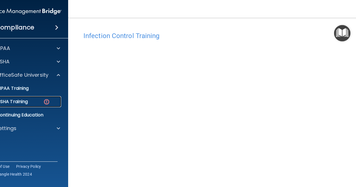
click at [24, 101] on p "OSHA Training" at bounding box center [5, 102] width 45 height 6
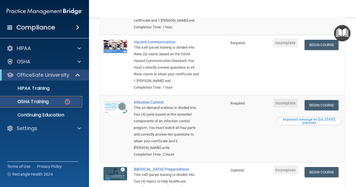
scroll to position [105, 0]
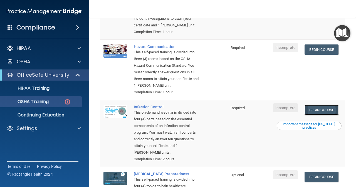
click at [319, 115] on link "Begin Course" at bounding box center [322, 110] width 34 height 10
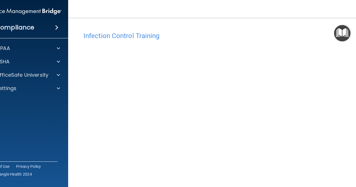
scroll to position [51, 0]
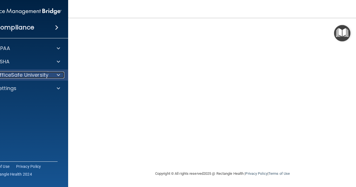
click at [36, 77] on p "OfficeSafe University" at bounding box center [22, 75] width 53 height 7
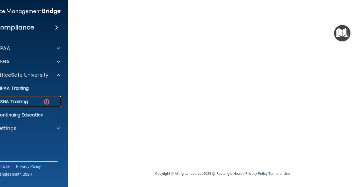
click at [30, 103] on div "OSHA Training" at bounding box center [21, 102] width 76 height 6
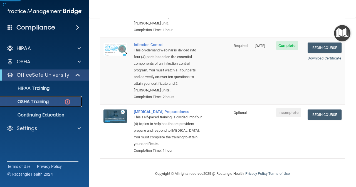
scroll to position [189, 0]
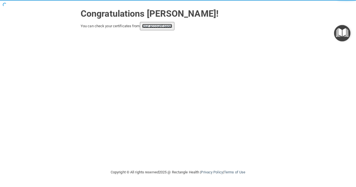
click at [169, 28] on link "your account page!" at bounding box center [157, 26] width 30 height 4
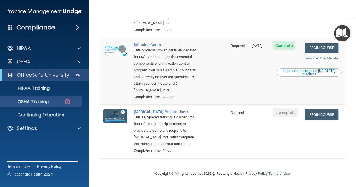
scroll to position [189, 0]
click at [317, 110] on link "Begin Course" at bounding box center [322, 115] width 34 height 10
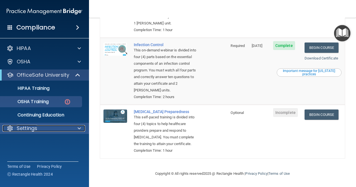
click at [62, 129] on div "Settings" at bounding box center [37, 128] width 69 height 7
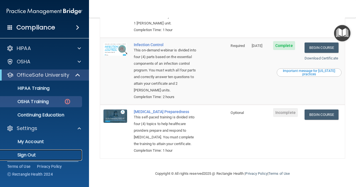
click at [31, 154] on p "Sign Out" at bounding box center [42, 155] width 76 height 6
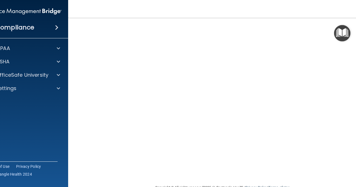
scroll to position [9, 0]
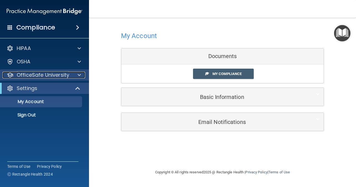
click at [76, 72] on div at bounding box center [78, 75] width 14 height 7
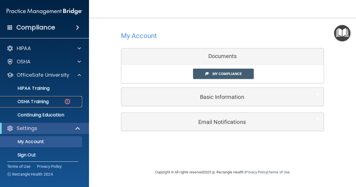
click at [61, 103] on div "OSHA Training" at bounding box center [42, 102] width 76 height 6
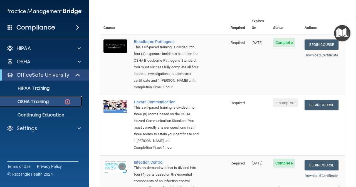
scroll to position [50, 0]
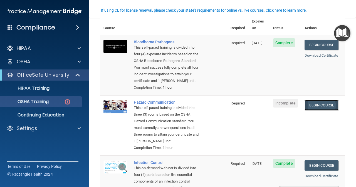
click at [312, 107] on link "Begin Course" at bounding box center [322, 105] width 34 height 10
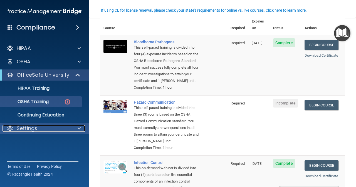
click at [77, 130] on div at bounding box center [78, 128] width 14 height 7
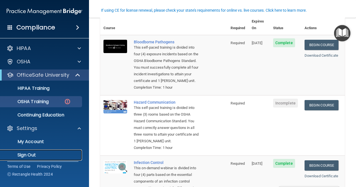
click at [41, 158] on link "Sign Out" at bounding box center [38, 155] width 88 height 11
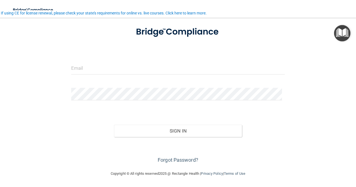
scroll to position [30, 0]
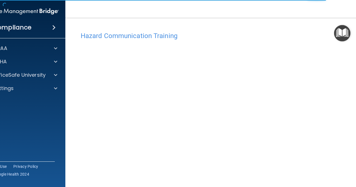
scroll to position [22, 0]
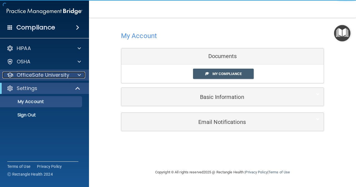
click at [79, 75] on span at bounding box center [79, 75] width 3 height 7
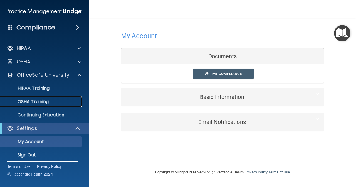
click at [42, 103] on p "OSHA Training" at bounding box center [26, 102] width 45 height 6
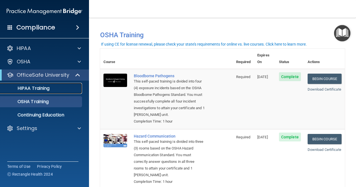
click at [29, 88] on p "HIPAA Training" at bounding box center [27, 89] width 46 height 6
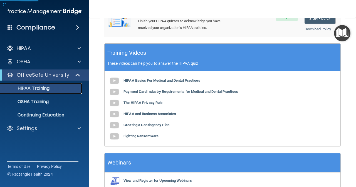
scroll to position [257, 0]
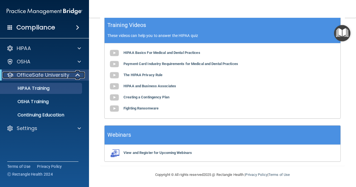
click at [77, 75] on span at bounding box center [78, 75] width 5 height 7
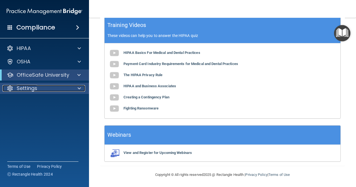
click at [77, 89] on div at bounding box center [78, 88] width 14 height 7
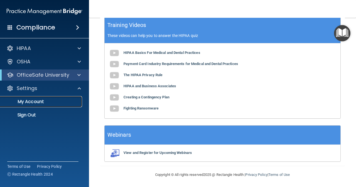
click at [40, 105] on link "My Account" at bounding box center [38, 101] width 88 height 11
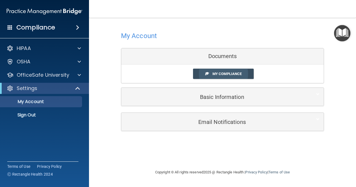
click at [224, 74] on span "My Compliance" at bounding box center [227, 74] width 29 height 4
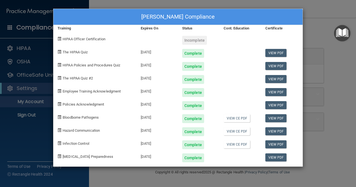
click at [321, 43] on div "[PERSON_NAME] Compliance Training Expires On Status Cont. Education Certificate…" at bounding box center [178, 93] width 356 height 187
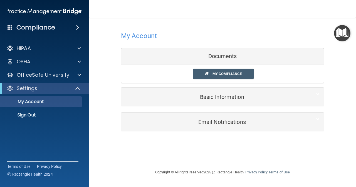
click at [51, 29] on h4 "Compliance" at bounding box center [35, 28] width 39 height 8
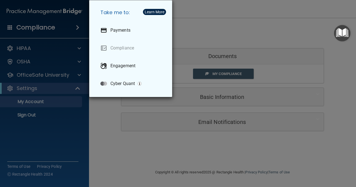
click at [111, 127] on div "Take me to: Payments Compliance Engagement Cyber Quant" at bounding box center [178, 93] width 356 height 187
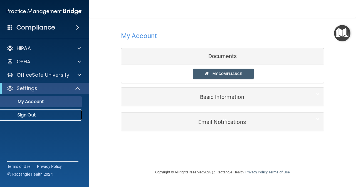
click at [29, 117] on p "Sign Out" at bounding box center [42, 115] width 76 height 6
